Goal: Find contact information: Find contact information

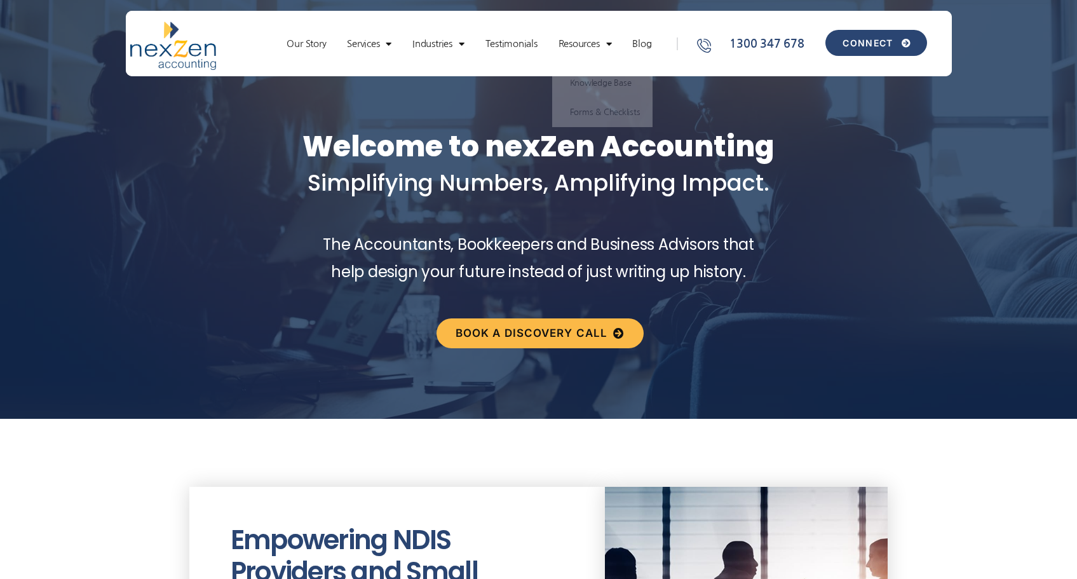
click at [865, 40] on span "CONNECT" at bounding box center [868, 43] width 50 height 9
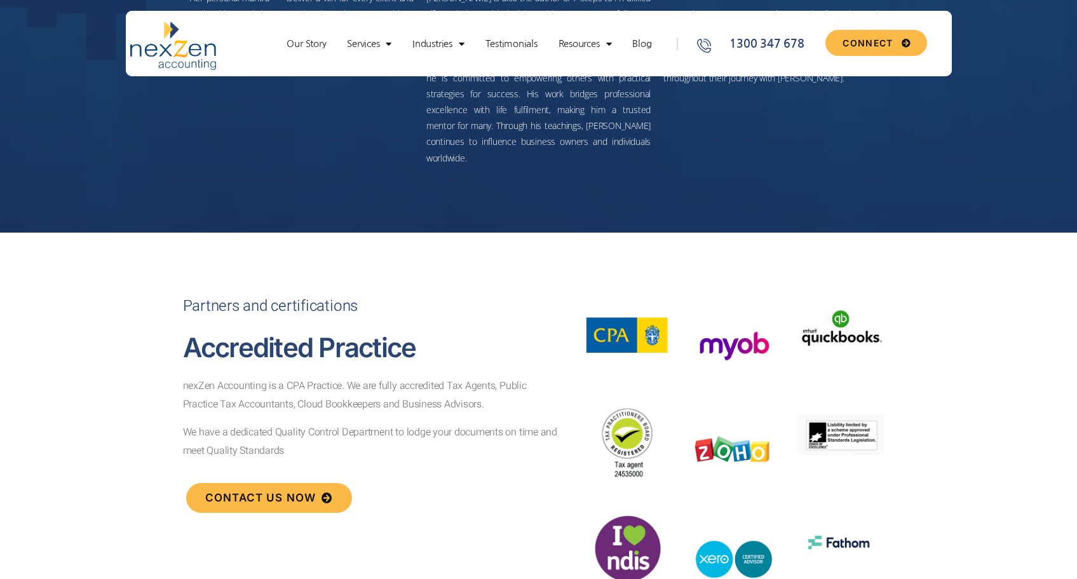
scroll to position [4304, 0]
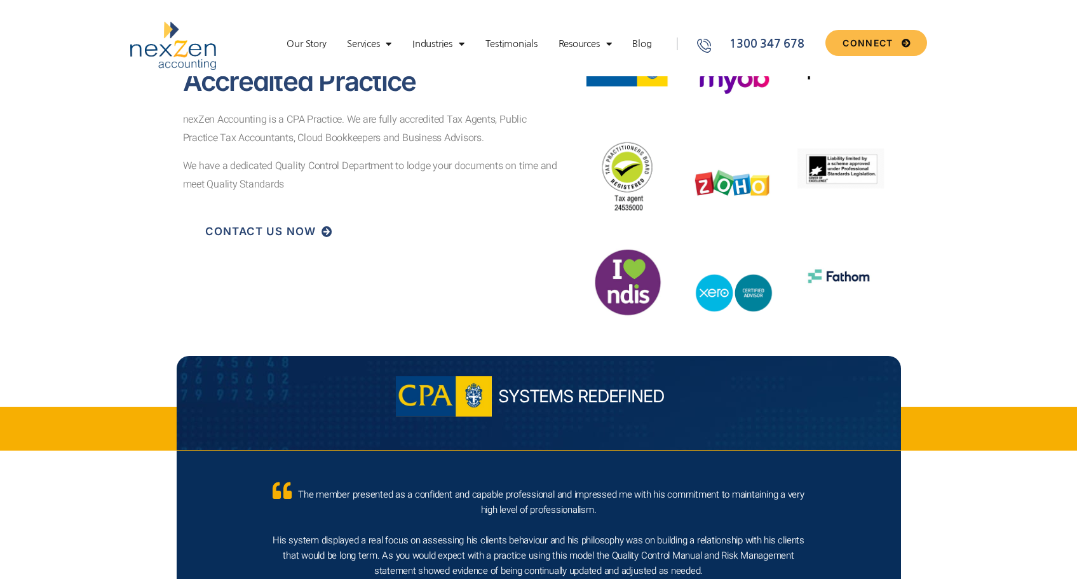
click at [259, 226] on link "CONTACT US NOW" at bounding box center [269, 232] width 167 height 30
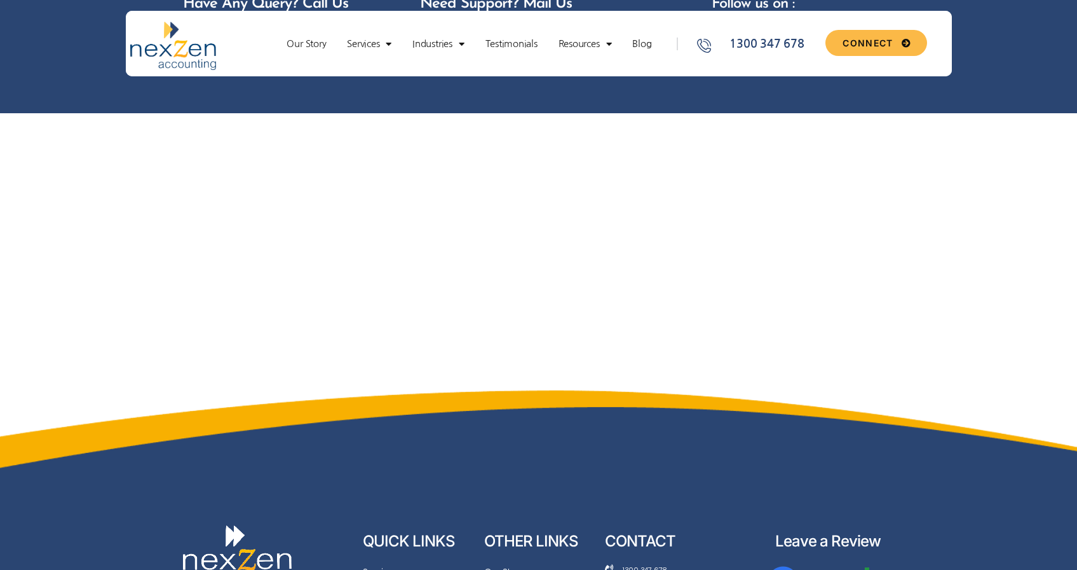
scroll to position [1082, 0]
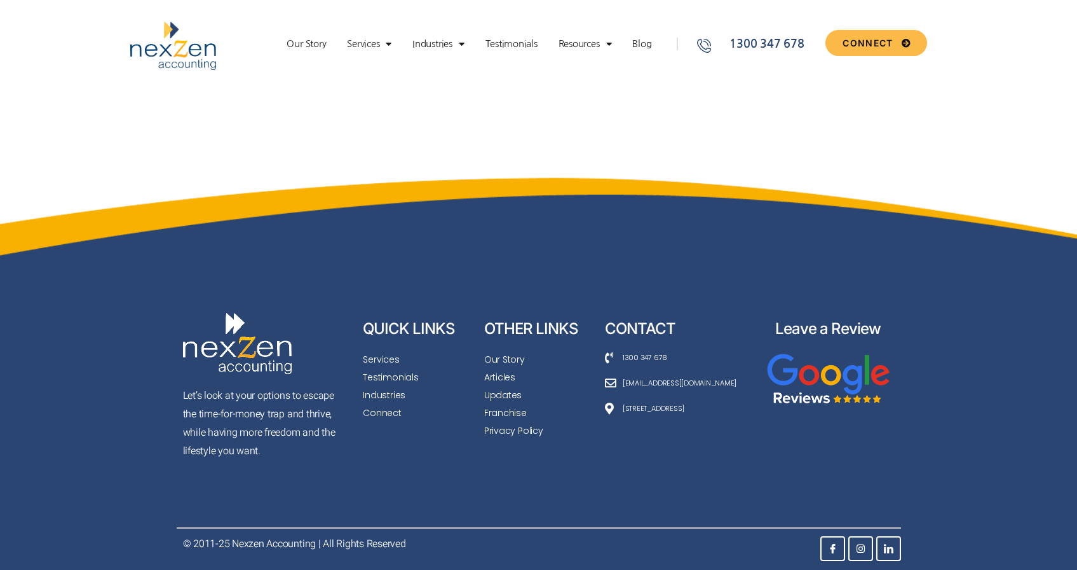
click at [674, 409] on span "[STREET_ADDRESS]" at bounding box center [652, 408] width 65 height 14
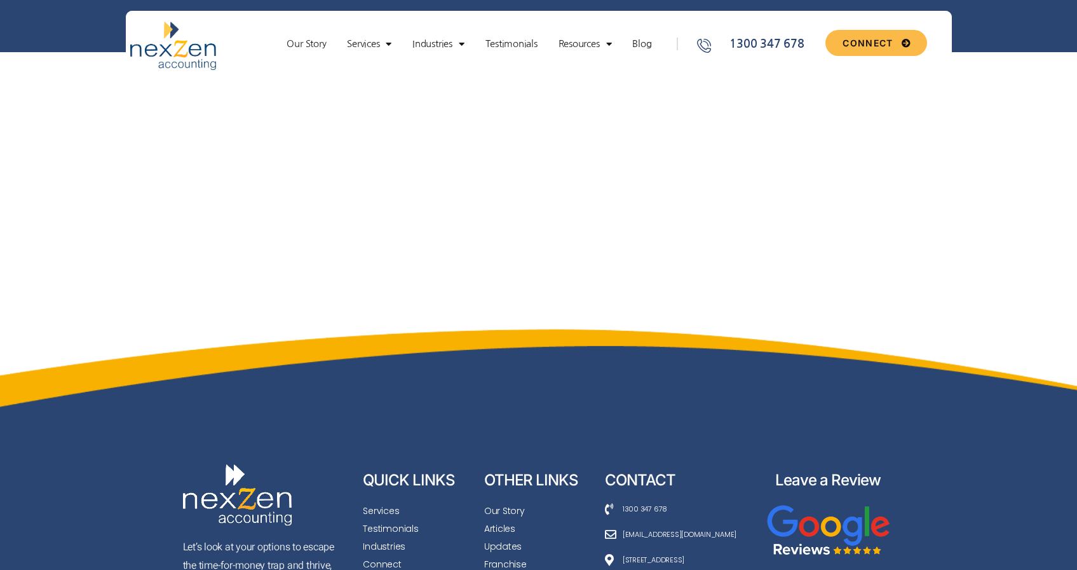
scroll to position [962, 0]
